Goal: Navigation & Orientation: Find specific page/section

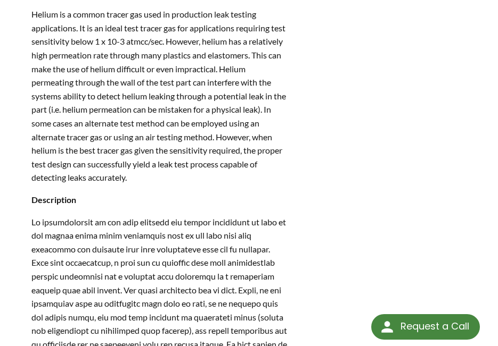
scroll to position [572, 0]
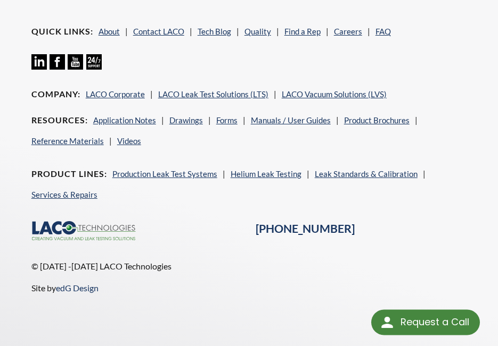
select select "Language Translate Widget"
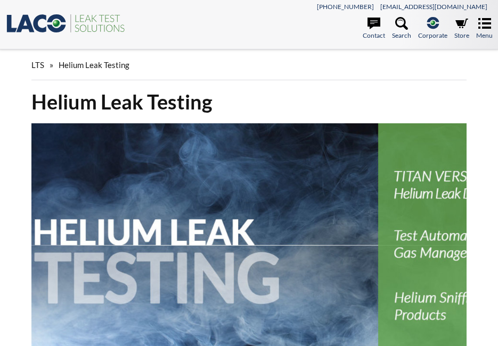
select select "Language Translate Widget"
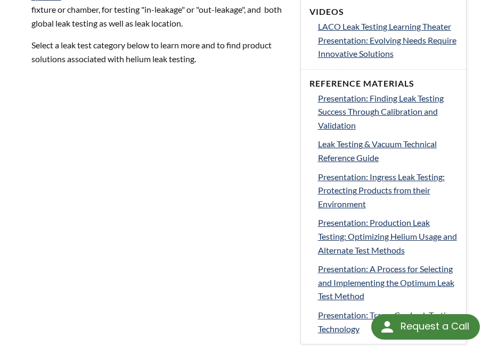
scroll to position [428, 0]
